Goal: Navigation & Orientation: Find specific page/section

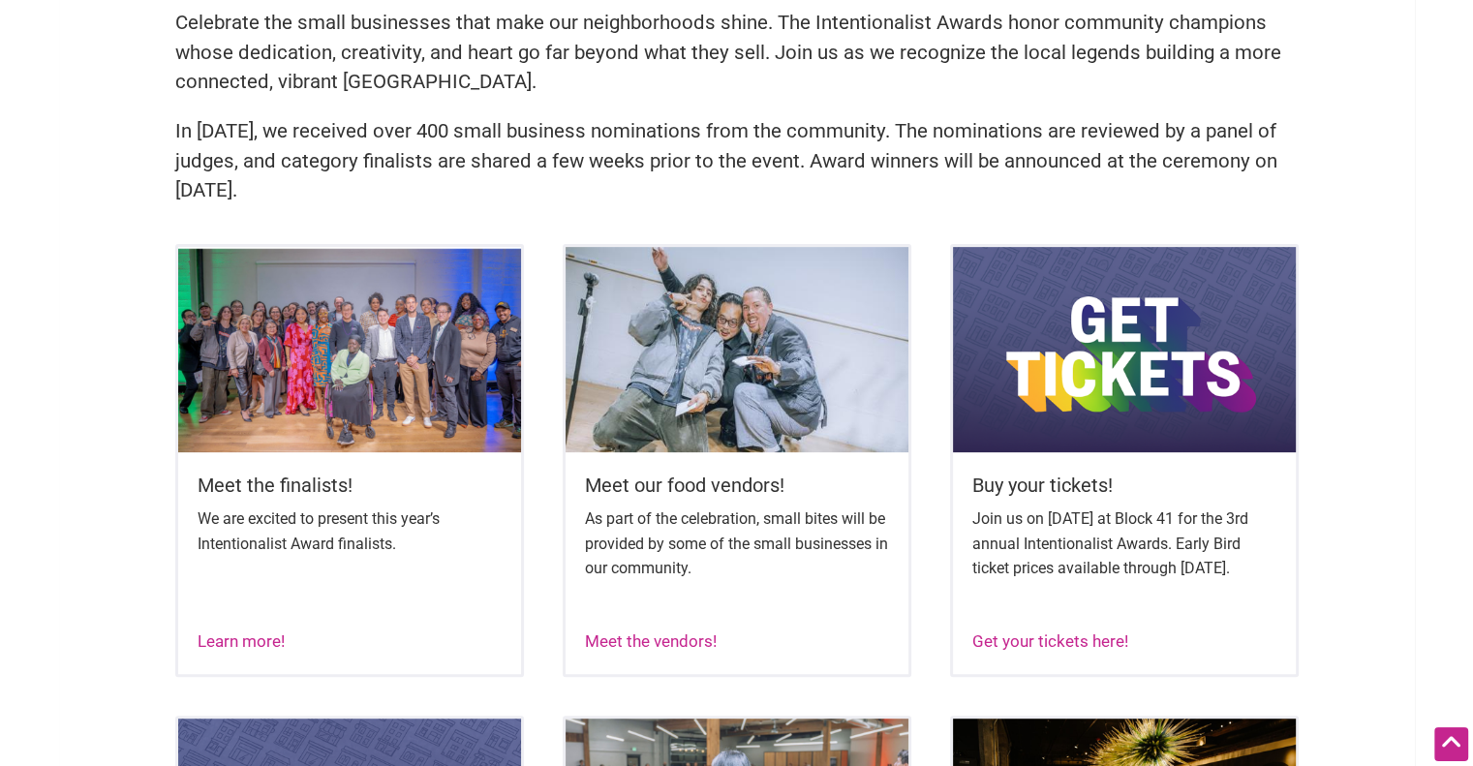
scroll to position [599, 0]
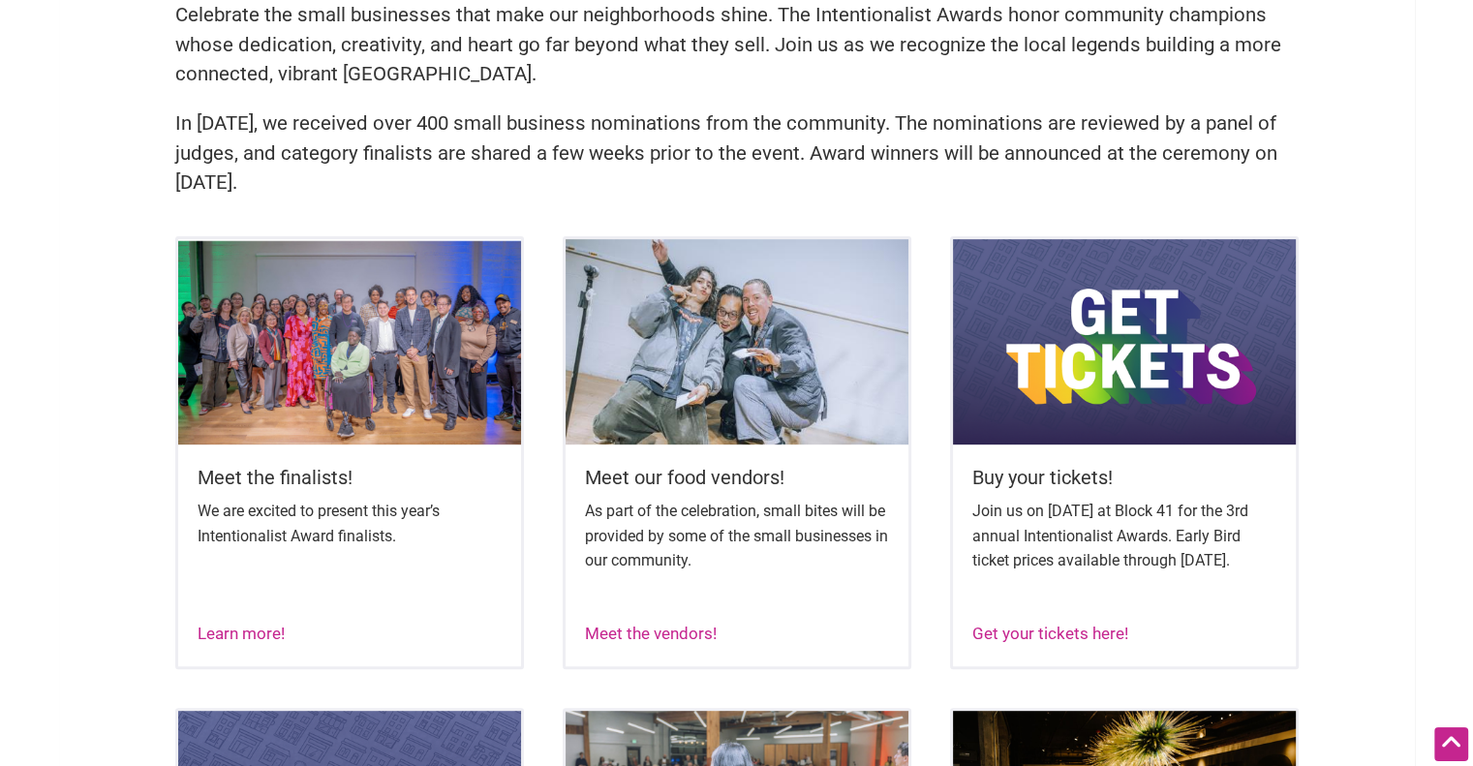
click at [371, 533] on p "We are excited to present this year’s Intentionalist Award finalists." at bounding box center [350, 523] width 304 height 49
click at [417, 416] on img at bounding box center [349, 341] width 343 height 205
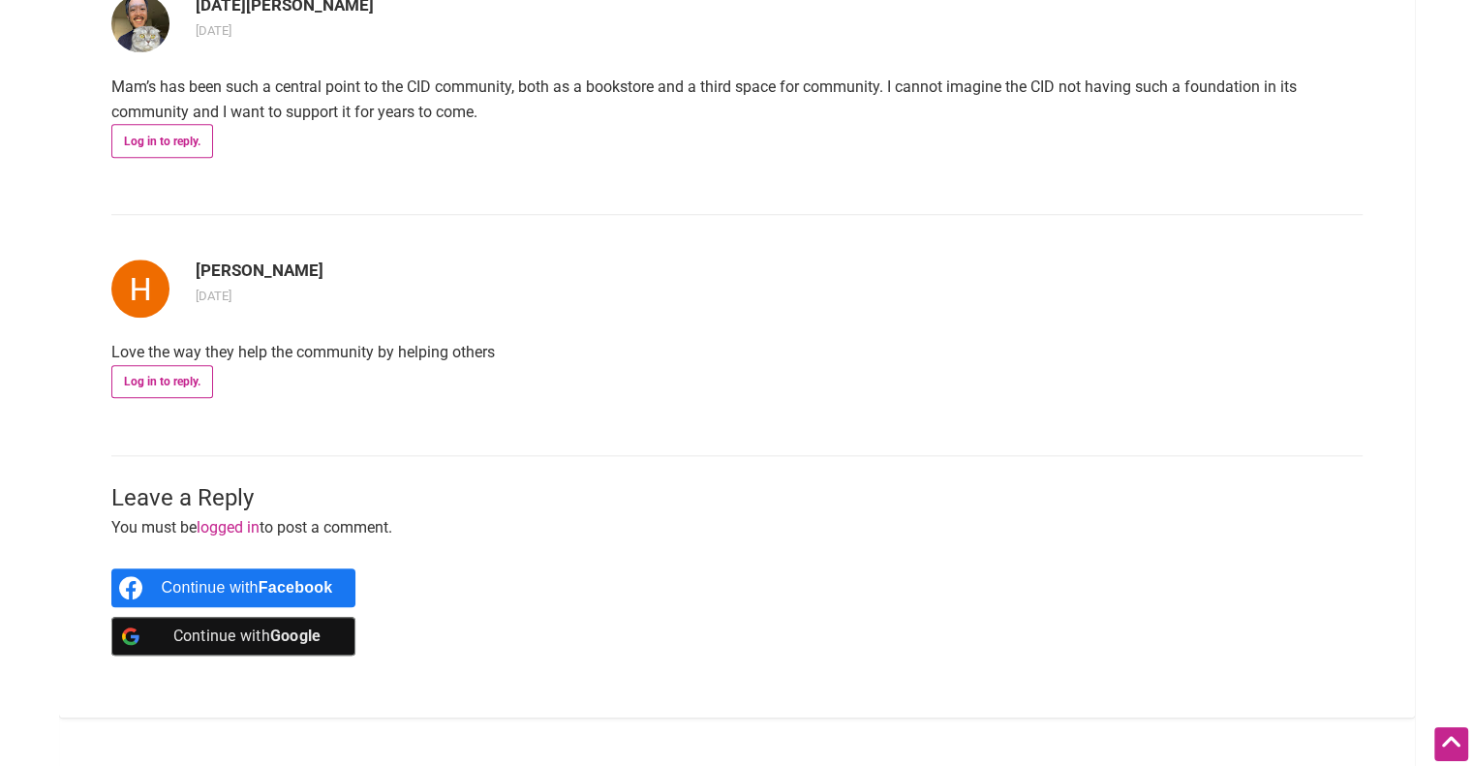
scroll to position [1967, 0]
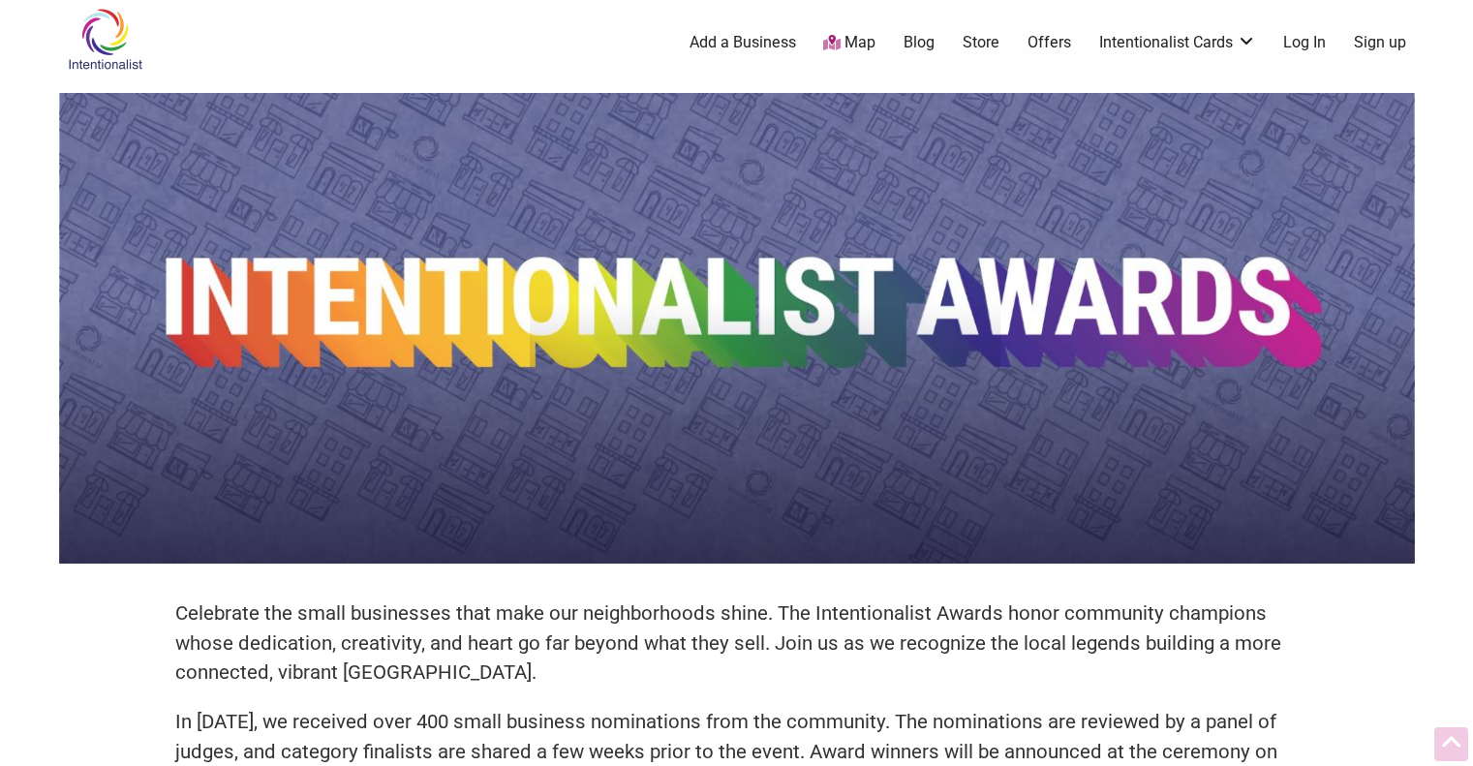
scroll to position [596, 0]
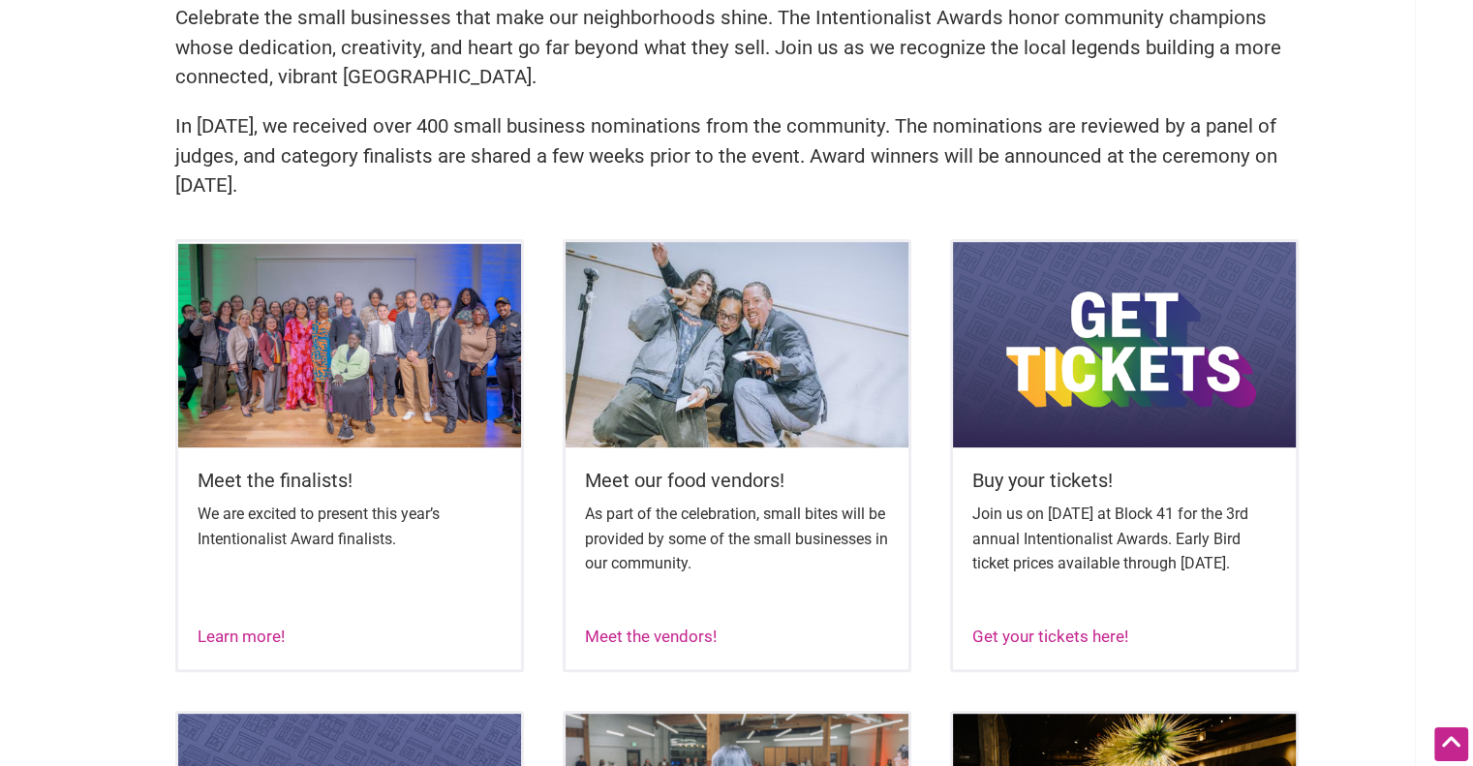
click at [395, 356] on img at bounding box center [349, 344] width 343 height 205
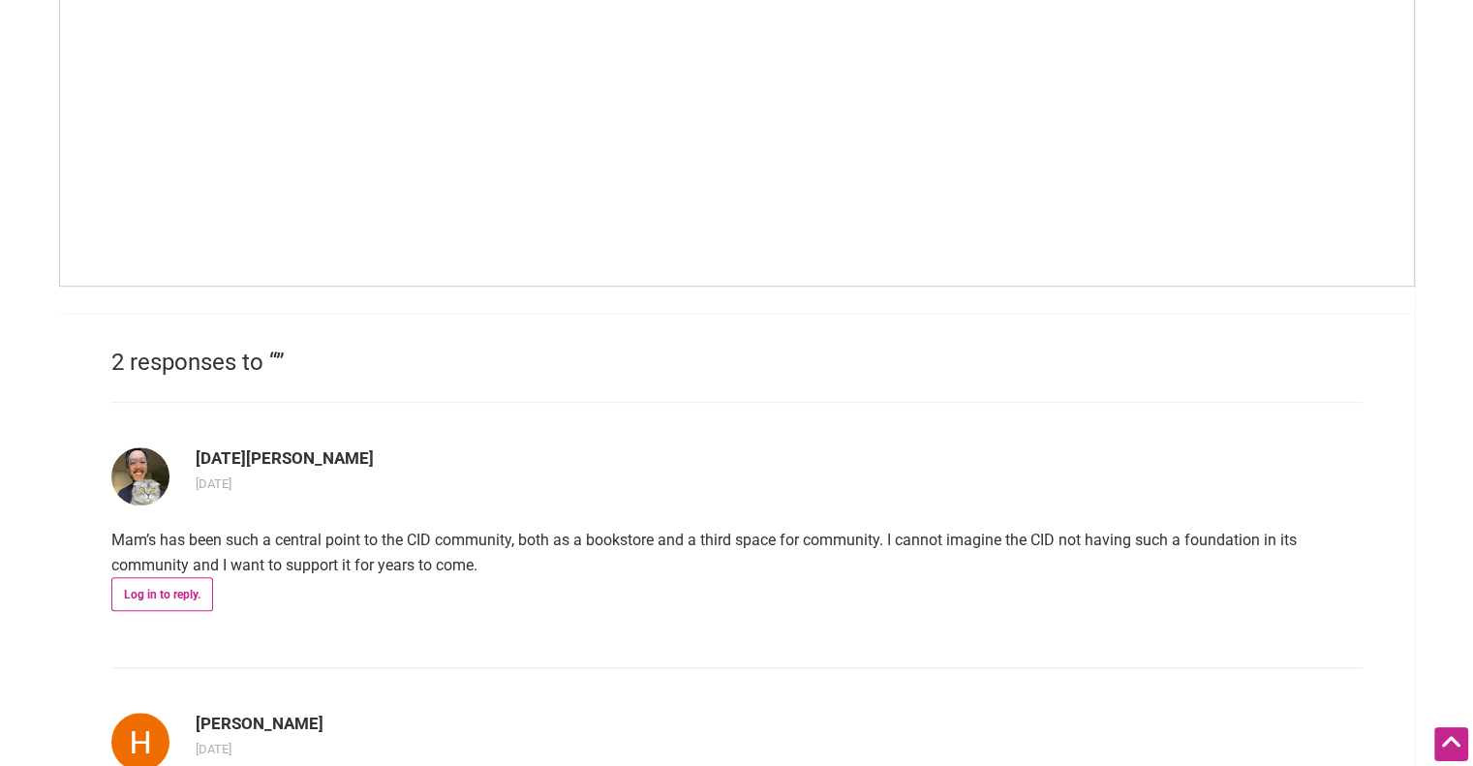
scroll to position [1523, 0]
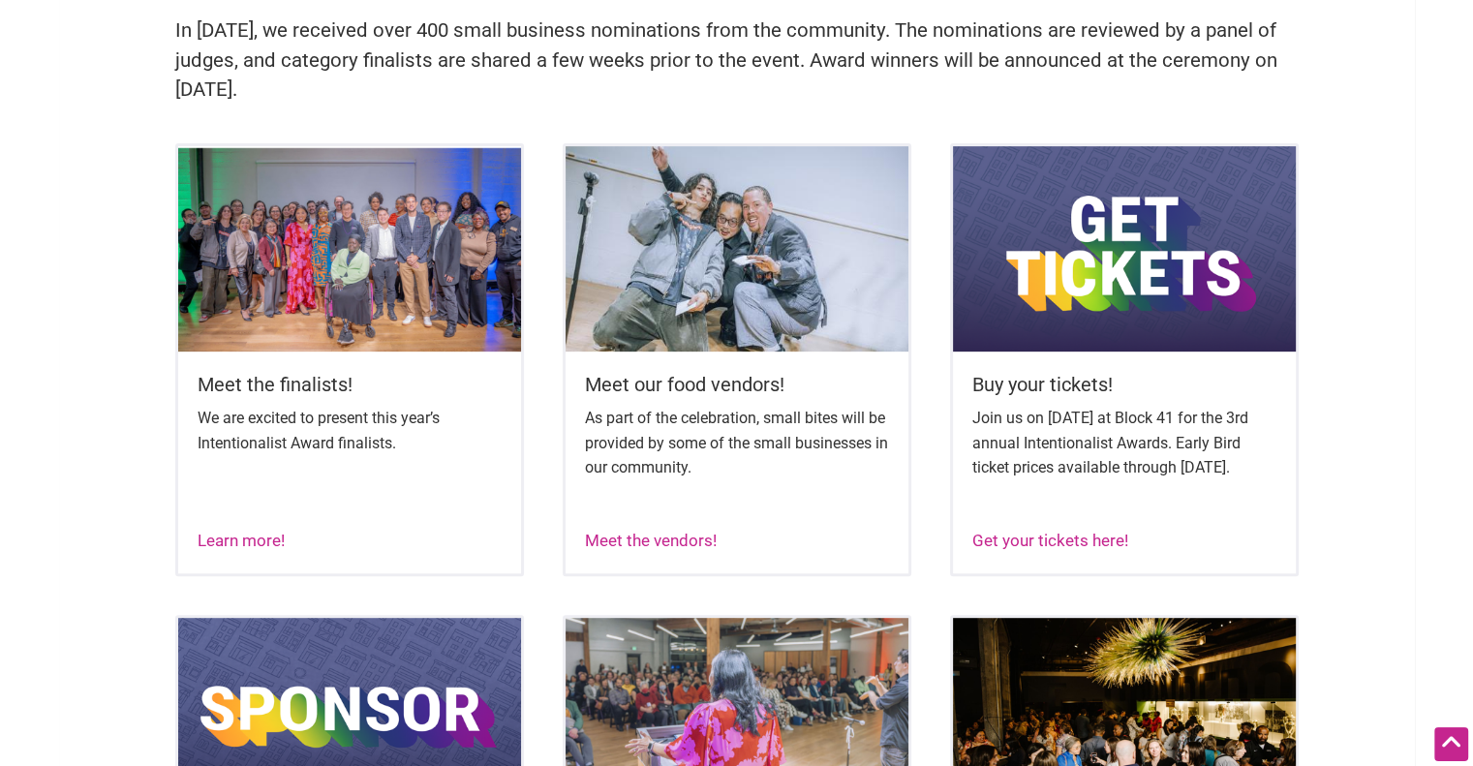
scroll to position [697, 0]
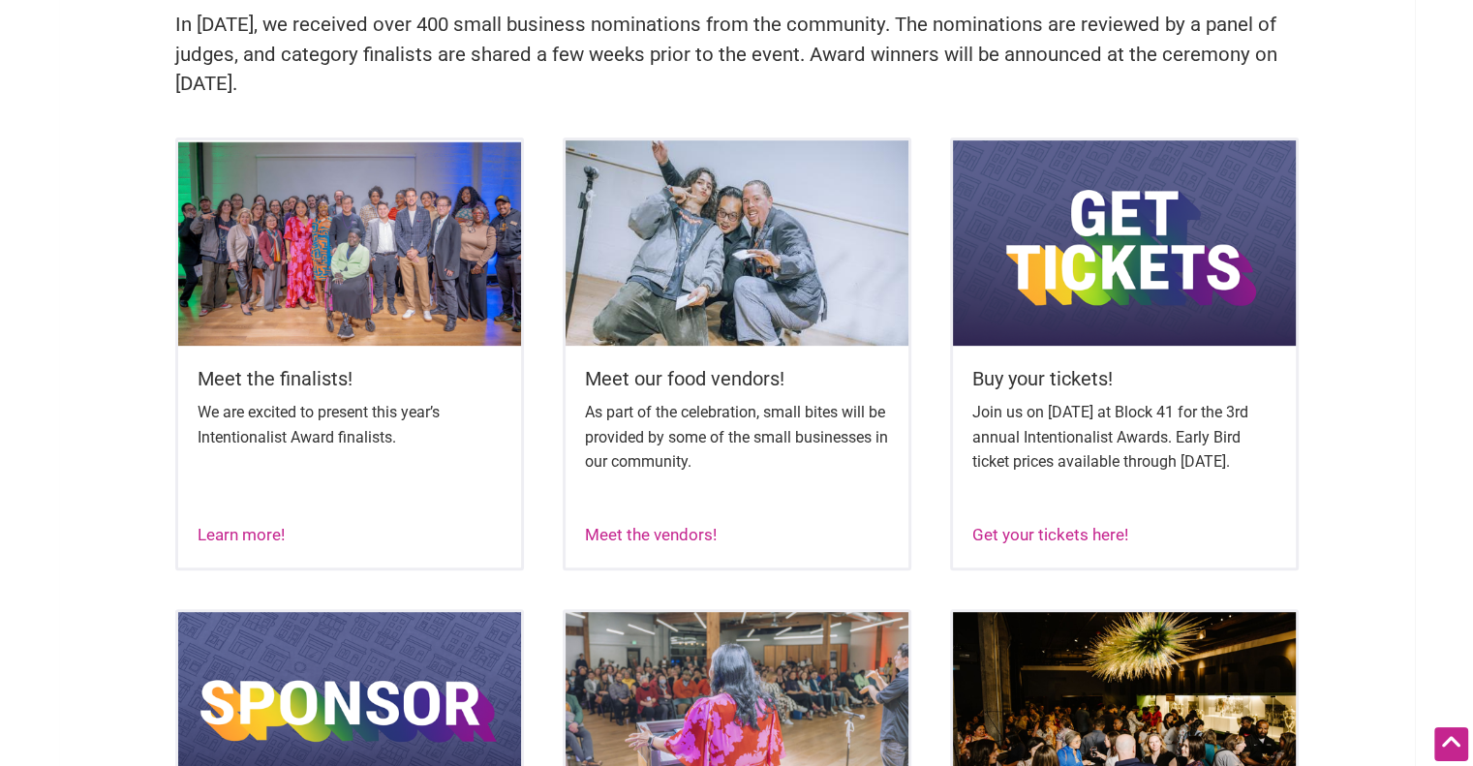
click at [734, 398] on div "Meet our food vendors! As part of the celebration, small bites will be provided…" at bounding box center [737, 447] width 343 height 202
click at [822, 269] on img at bounding box center [737, 242] width 343 height 205
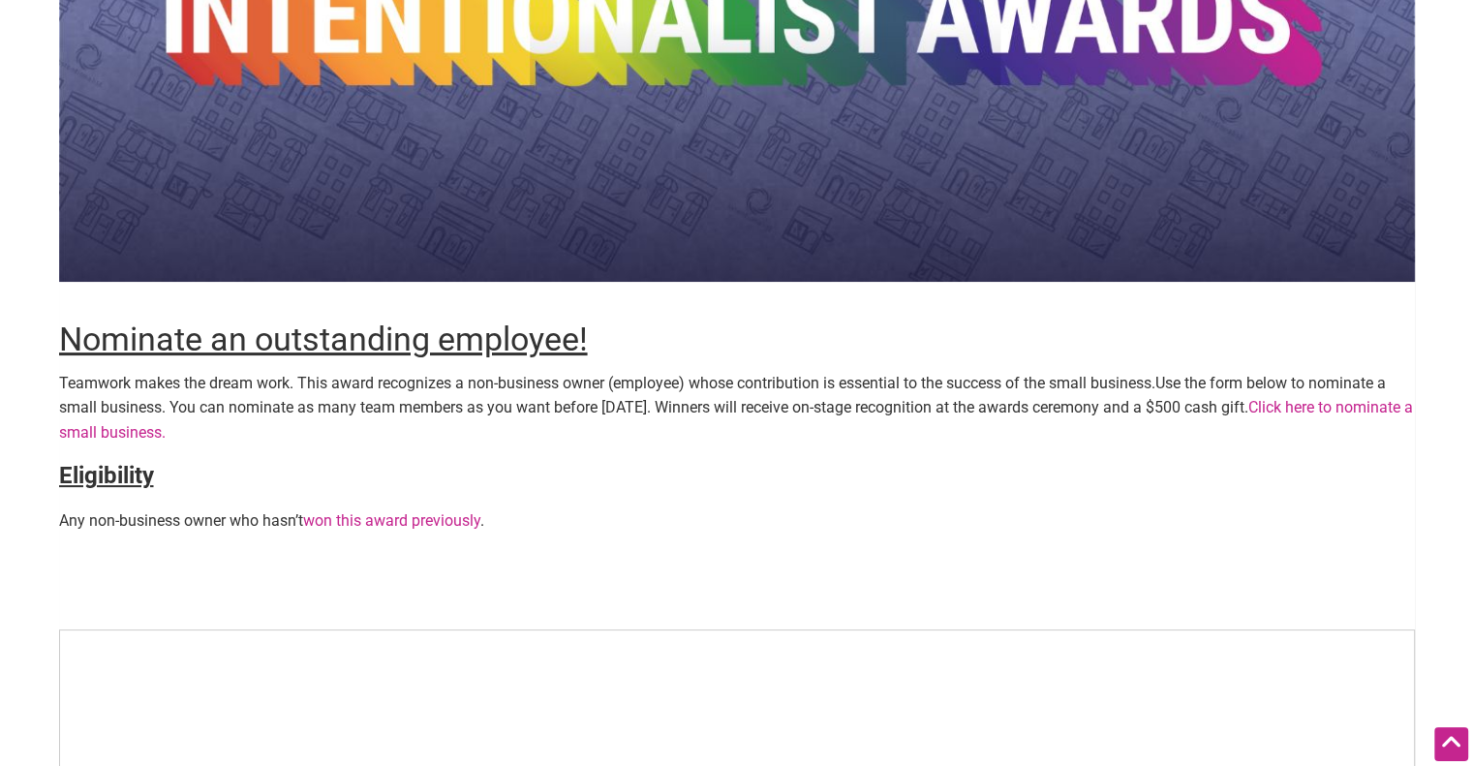
scroll to position [295, 0]
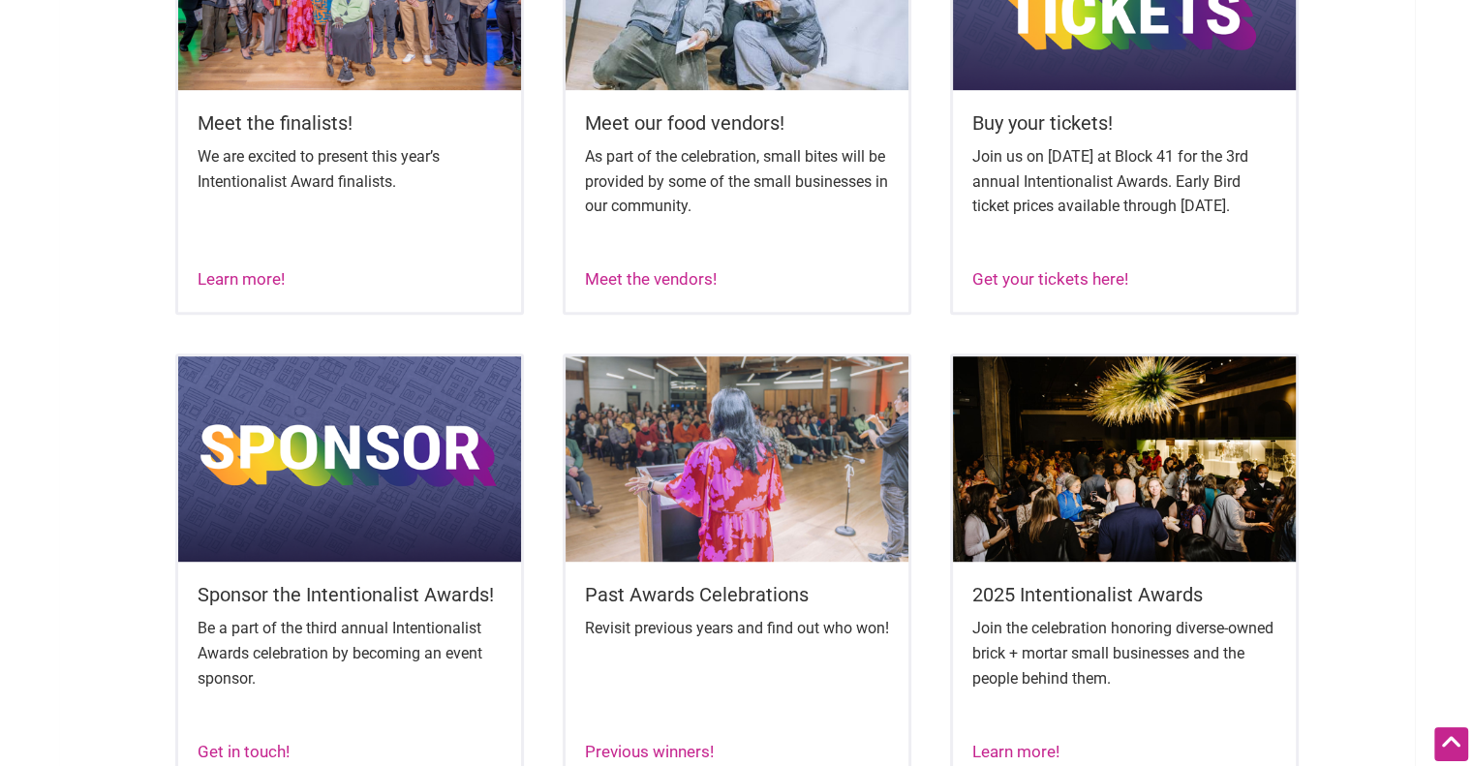
scroll to position [993, 0]
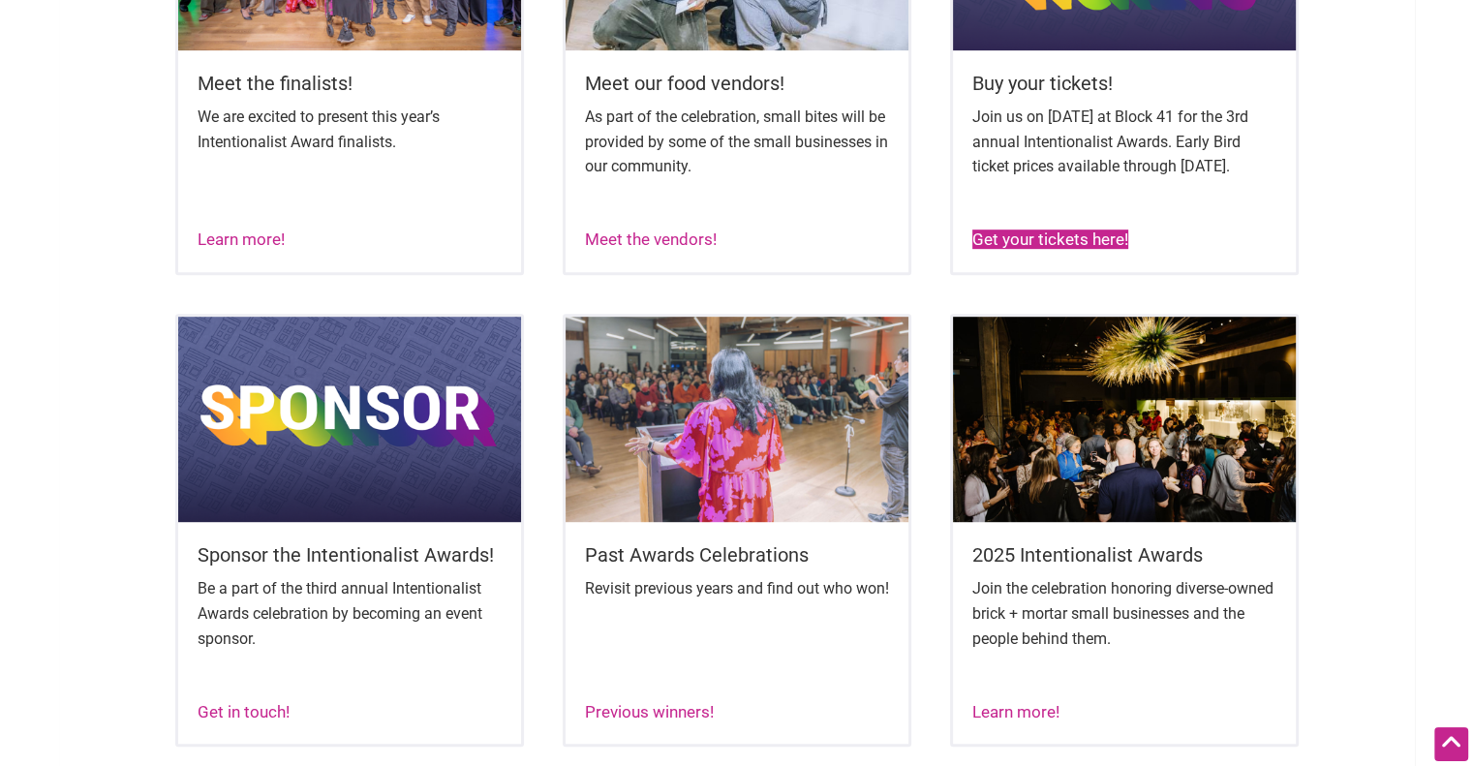
click at [1097, 249] on link "Get your tickets here!" at bounding box center [1051, 239] width 156 height 19
